Goal: Information Seeking & Learning: Find specific fact

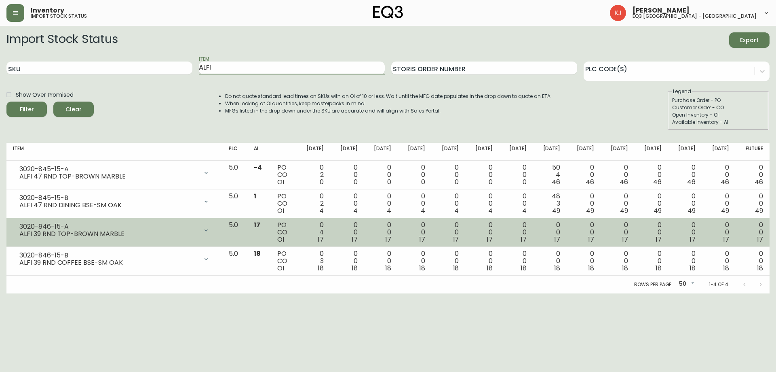
click at [19, 224] on div "3020-846-15-A ALFI 39 RND TOP-BROWN MARBLE" at bounding box center [114, 230] width 203 height 18
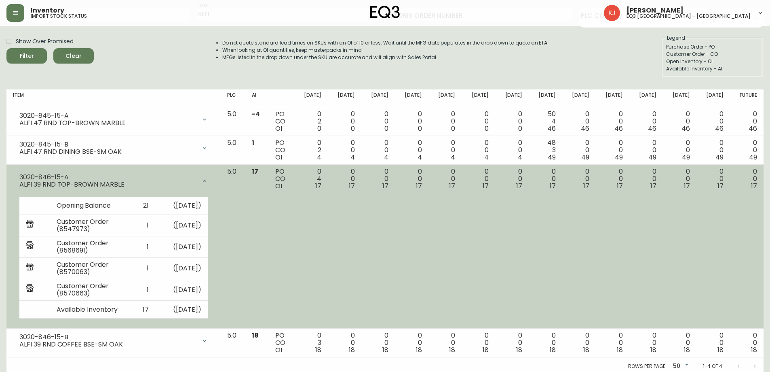
scroll to position [57, 0]
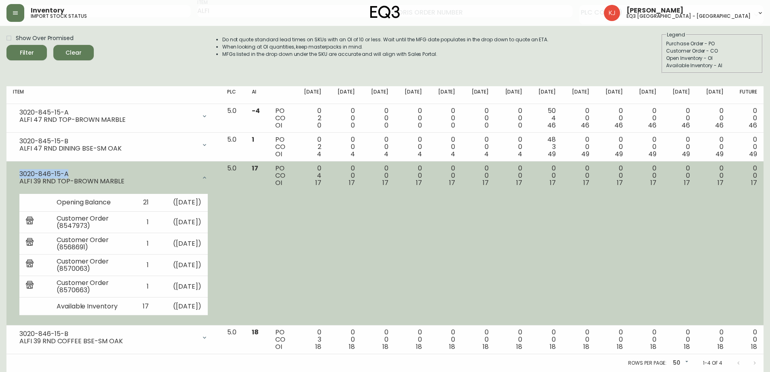
drag, startPoint x: 69, startPoint y: 175, endPoint x: 13, endPoint y: 173, distance: 56.2
click at [13, 173] on td "3020-846-15-A ALFI 39 RND TOP-BROWN MARBLE Opening Balance 21 ( [DATE] ) Custom…" at bounding box center [113, 243] width 214 height 164
copy div "3020-846-15-A"
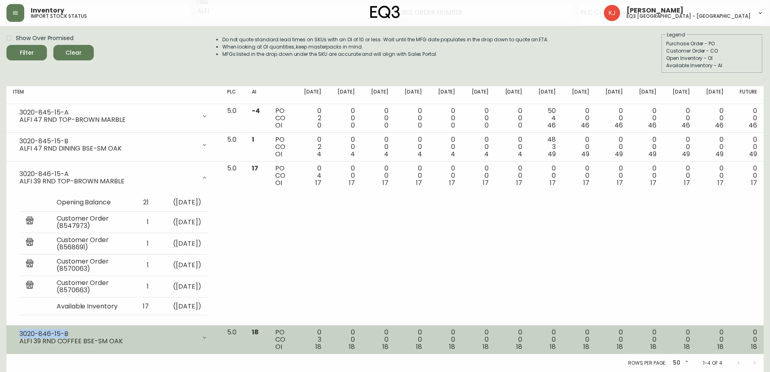
drag, startPoint x: 20, startPoint y: 332, endPoint x: 72, endPoint y: 334, distance: 51.8
click at [72, 334] on div "3020-846-15-B" at bounding box center [107, 333] width 177 height 7
copy div "3020-846-15-B"
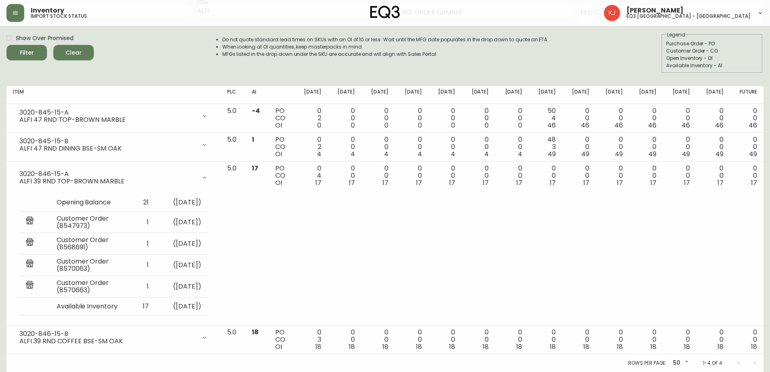
click at [105, 61] on div "Show Over Promised Filter Clear Do not quote standard lead times on SKUs with a…" at bounding box center [384, 52] width 757 height 42
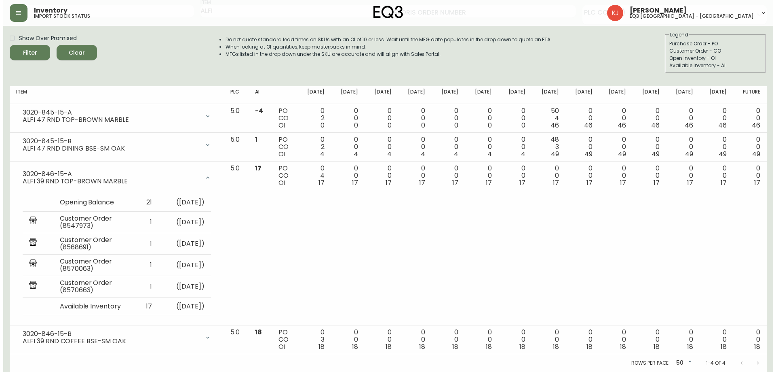
scroll to position [0, 0]
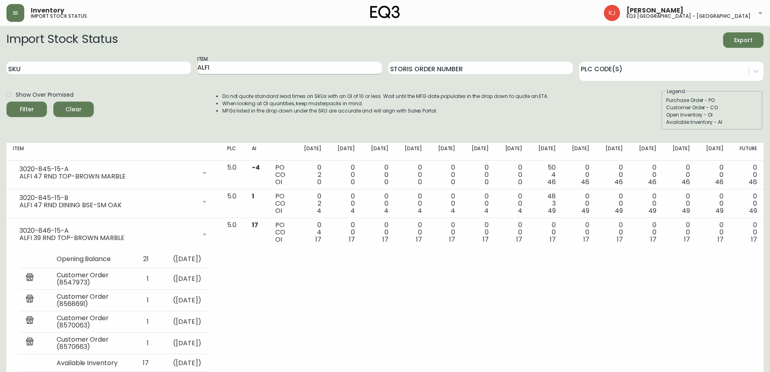
click at [278, 64] on input "ALFI" at bounding box center [289, 67] width 184 height 13
click at [6, 102] on button "Filter" at bounding box center [26, 109] width 40 height 15
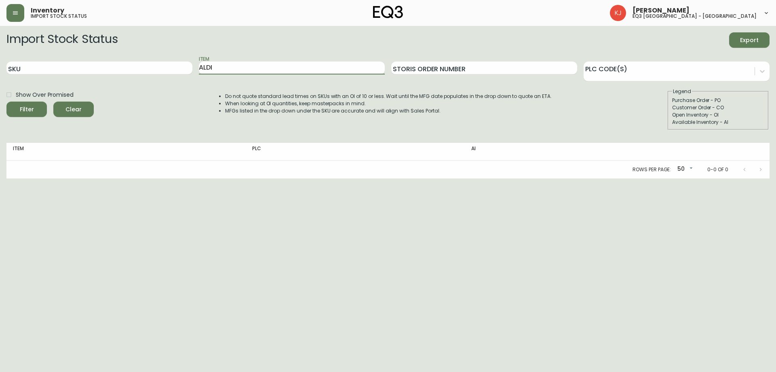
drag, startPoint x: 275, startPoint y: 67, endPoint x: 194, endPoint y: 70, distance: 80.5
click at [194, 70] on div "SKU Item ALDI Storis Order Number PLC Code(s)" at bounding box center [388, 68] width 764 height 26
click at [6, 102] on button "Filter" at bounding box center [26, 109] width 40 height 15
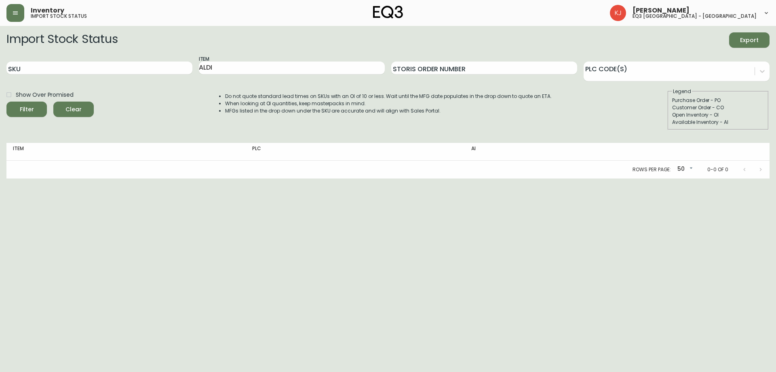
click at [375, 178] on html "Inventory import stock status [PERSON_NAME] eq3 [GEOGRAPHIC_DATA] - [GEOGRAPHIC…" at bounding box center [388, 89] width 776 height 178
click at [320, 70] on input "ALDI" at bounding box center [292, 67] width 186 height 13
type input "[PERSON_NAME]"
click at [6, 102] on button "Filter" at bounding box center [26, 109] width 40 height 15
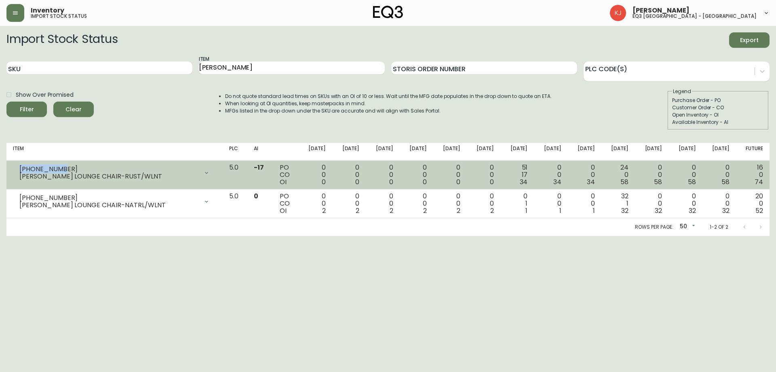
drag, startPoint x: 20, startPoint y: 166, endPoint x: 101, endPoint y: 167, distance: 80.9
click at [101, 167] on div "[PHONE_NUMBER]" at bounding box center [108, 168] width 179 height 7
copy div "[PHONE_NUMBER]"
